Goal: Task Accomplishment & Management: Manage account settings

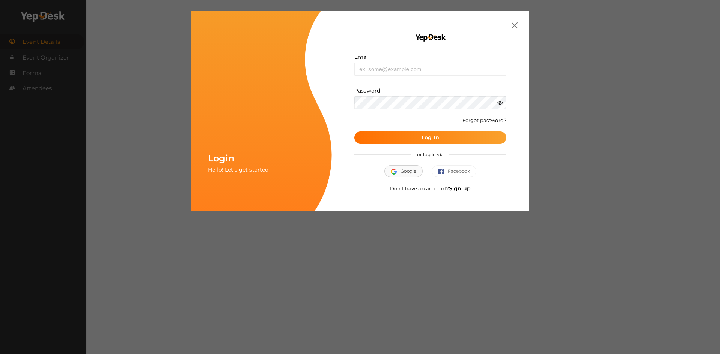
click at [404, 172] on button "Google" at bounding box center [403, 171] width 38 height 12
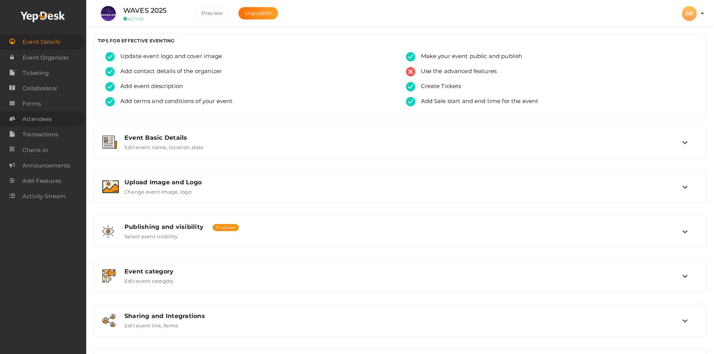
click at [39, 115] on span "Attendees" at bounding box center [36, 119] width 29 height 15
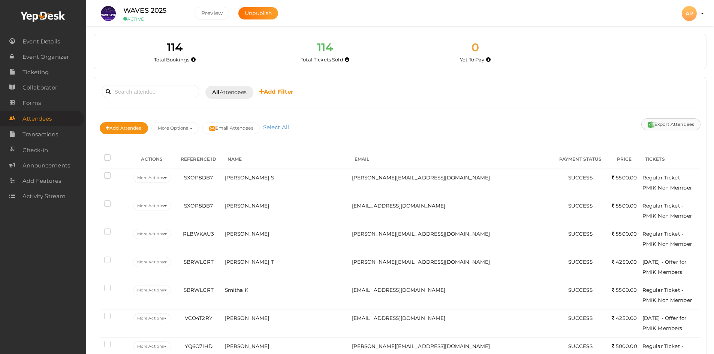
click at [667, 125] on button "Export Attendees" at bounding box center [671, 124] width 59 height 12
